Goal: Task Accomplishment & Management: Manage account settings

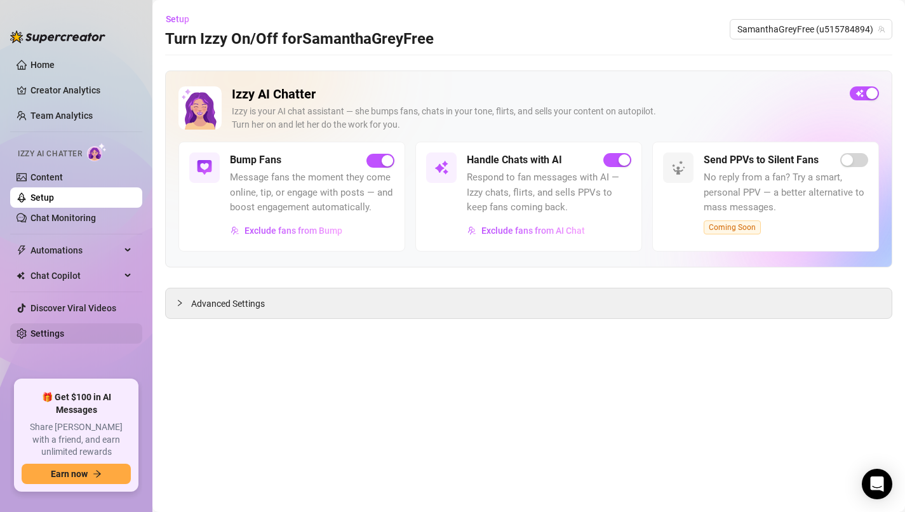
click at [51, 334] on link "Settings" at bounding box center [47, 333] width 34 height 10
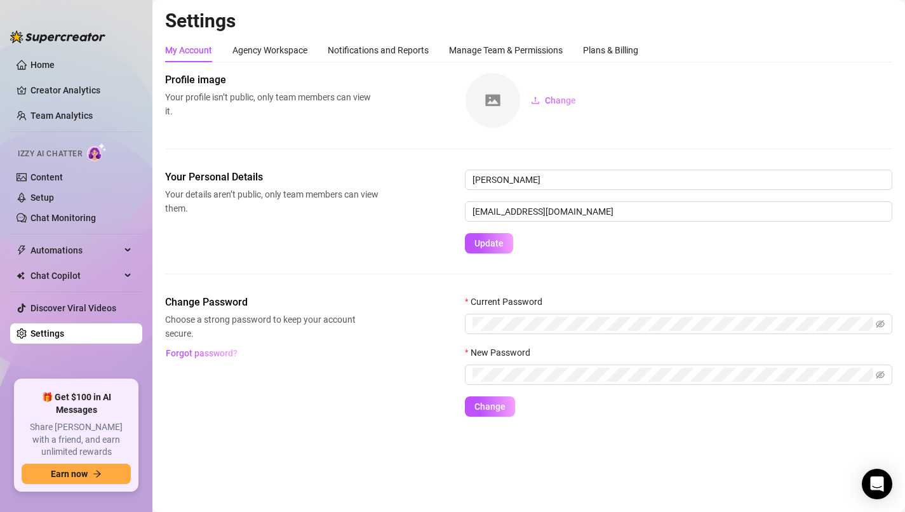
click at [353, 239] on div "Your Personal Details Your details aren’t public, only team members can view th…" at bounding box center [528, 212] width 727 height 84
click at [887, 326] on span at bounding box center [679, 324] width 428 height 20
click at [881, 325] on icon "eye-invisible" at bounding box center [880, 324] width 9 height 9
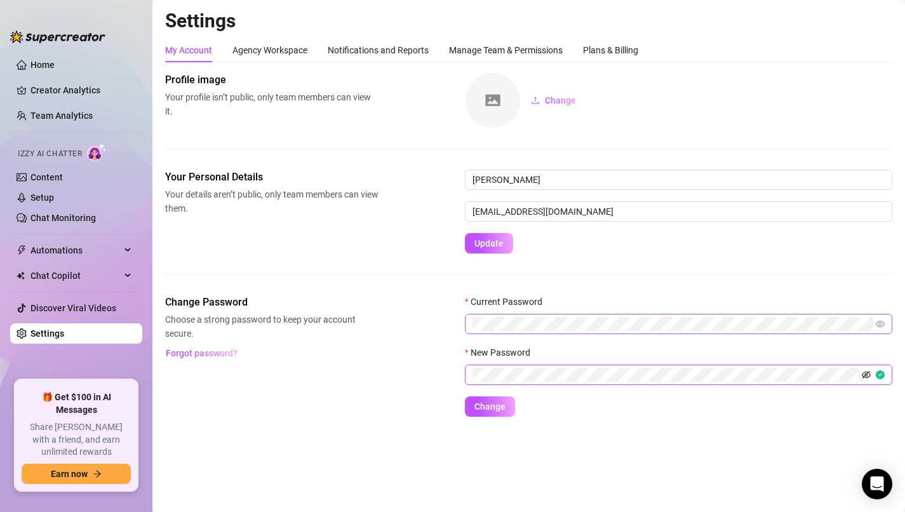
click at [866, 377] on icon "eye-invisible" at bounding box center [866, 374] width 9 height 9
click at [488, 408] on span "Change" at bounding box center [490, 407] width 31 height 10
click at [502, 403] on span "Change" at bounding box center [490, 407] width 31 height 10
click at [479, 405] on span "Change" at bounding box center [490, 407] width 31 height 10
click at [476, 240] on span "Update" at bounding box center [489, 243] width 29 height 10
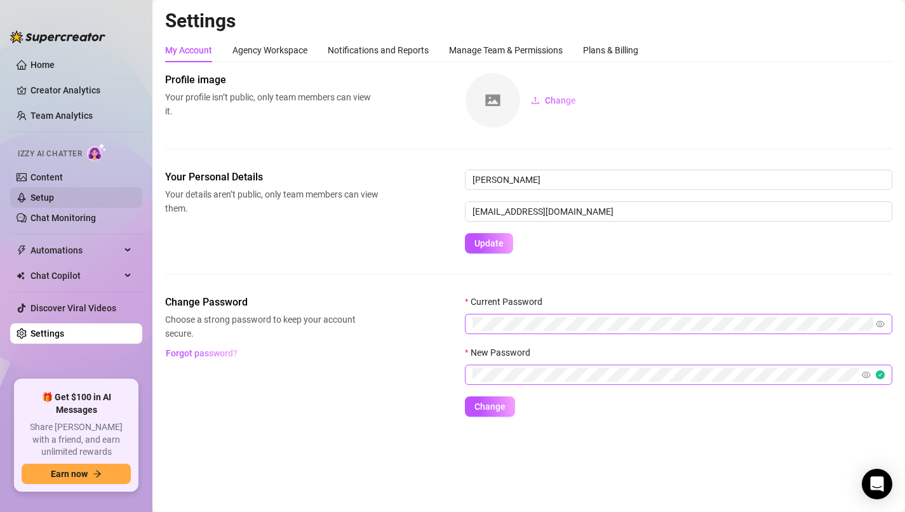
click at [54, 195] on link "Setup" at bounding box center [42, 198] width 24 height 10
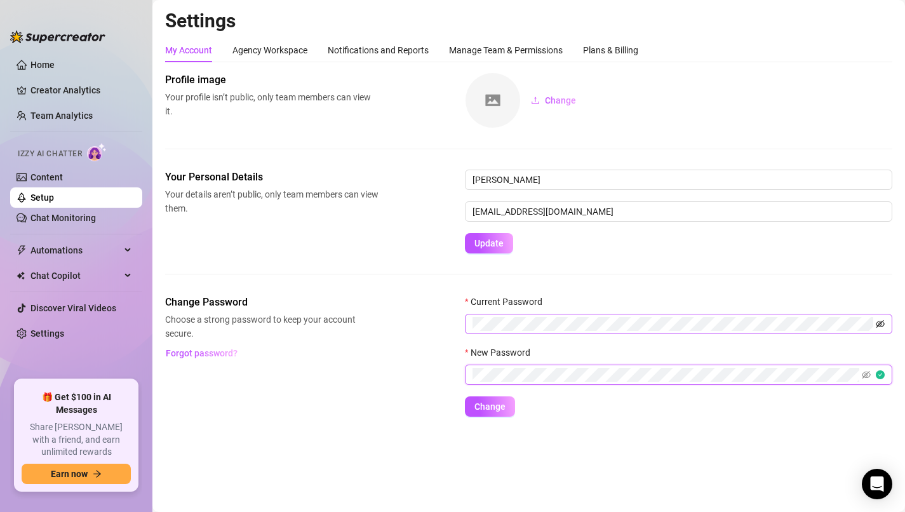
click at [883, 325] on icon "eye-invisible" at bounding box center [880, 324] width 9 height 9
click at [865, 374] on icon "eye-invisible" at bounding box center [866, 374] width 9 height 9
click at [492, 410] on span "Change" at bounding box center [490, 407] width 31 height 10
click at [496, 404] on span "Change" at bounding box center [490, 407] width 31 height 10
click at [496, 405] on span "Change" at bounding box center [490, 407] width 31 height 10
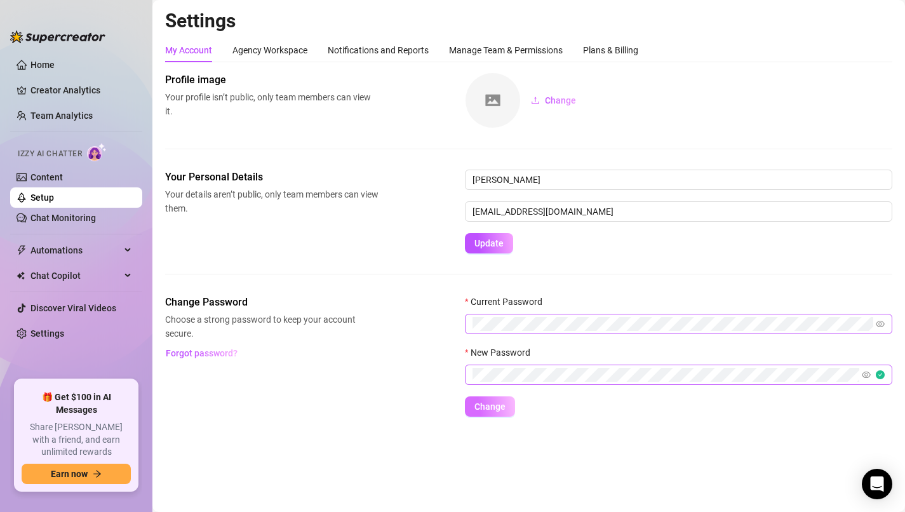
click at [496, 405] on span "Change" at bounding box center [490, 407] width 31 height 10
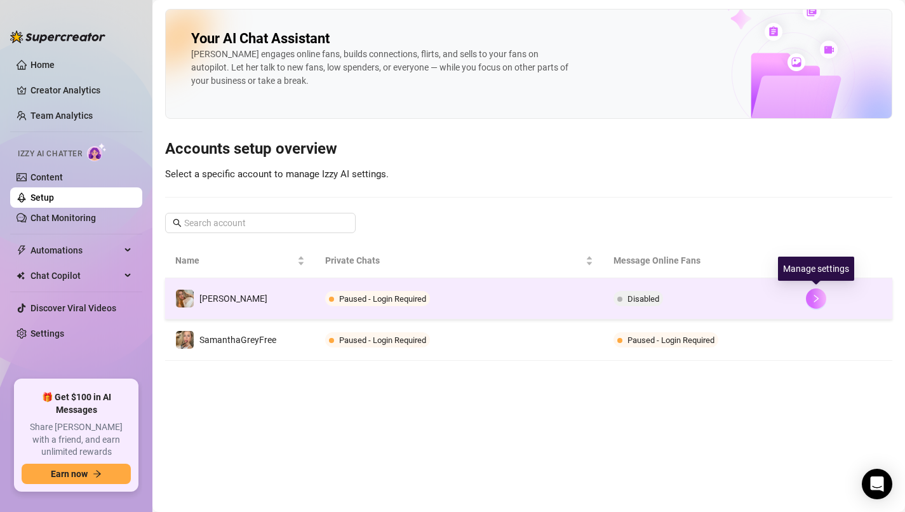
click at [817, 300] on icon "right" at bounding box center [816, 299] width 4 height 8
